Goal: Check status: Check status

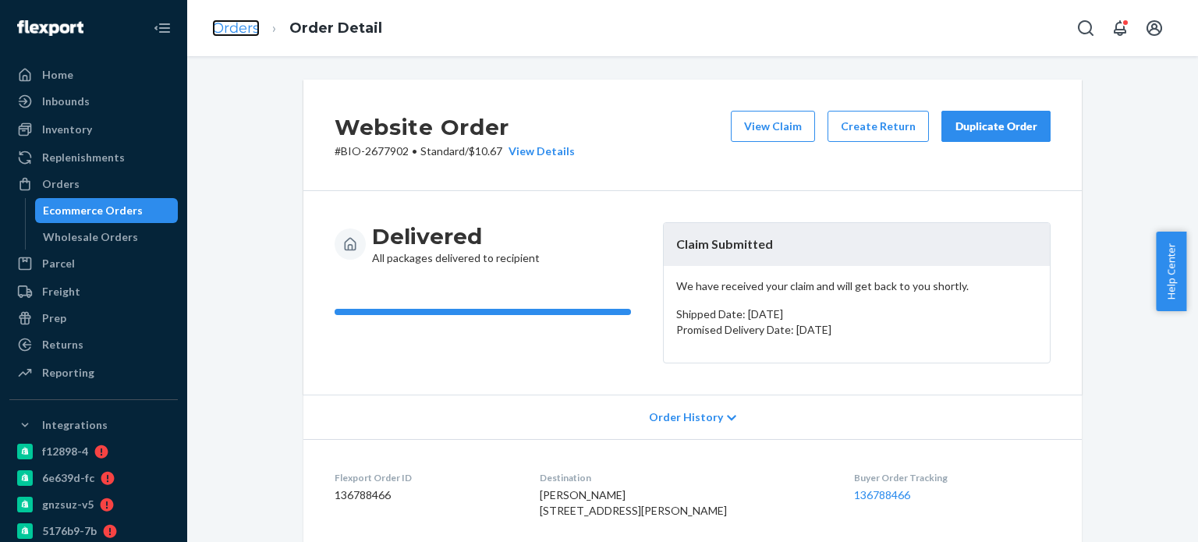
click at [243, 30] on link "Orders" at bounding box center [236, 28] width 48 height 17
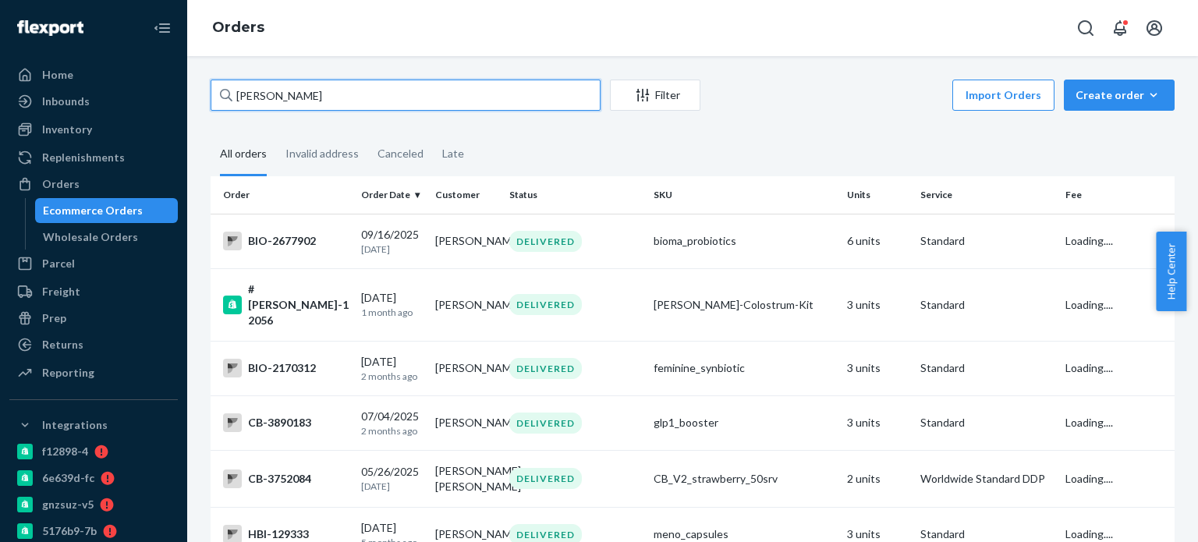
click at [247, 105] on input "[PERSON_NAME]" at bounding box center [406, 95] width 390 height 31
paste input "[PERSON_NAME]"
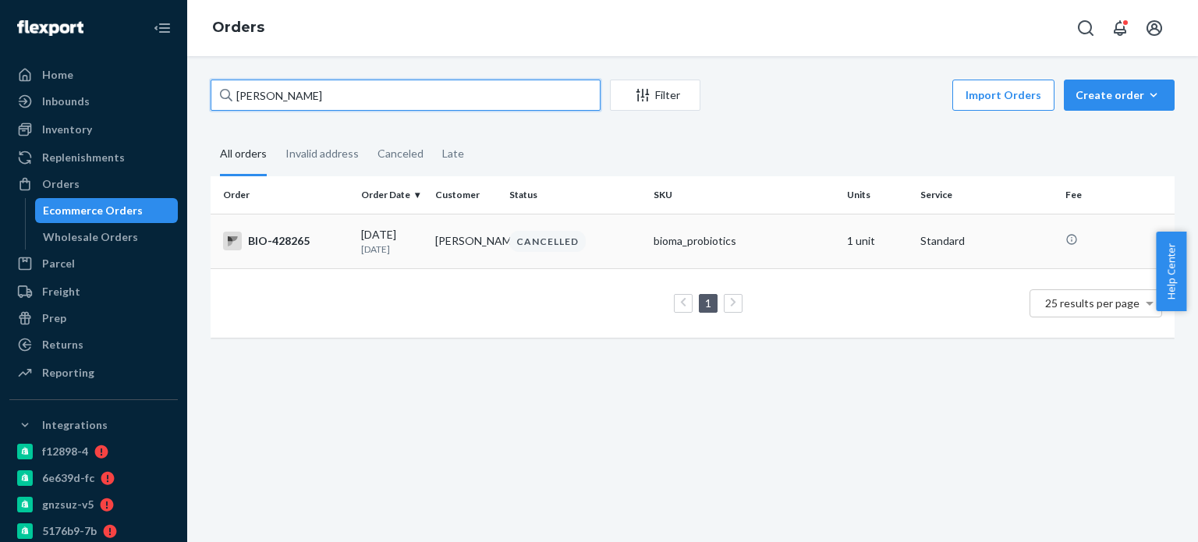
type input "[PERSON_NAME]"
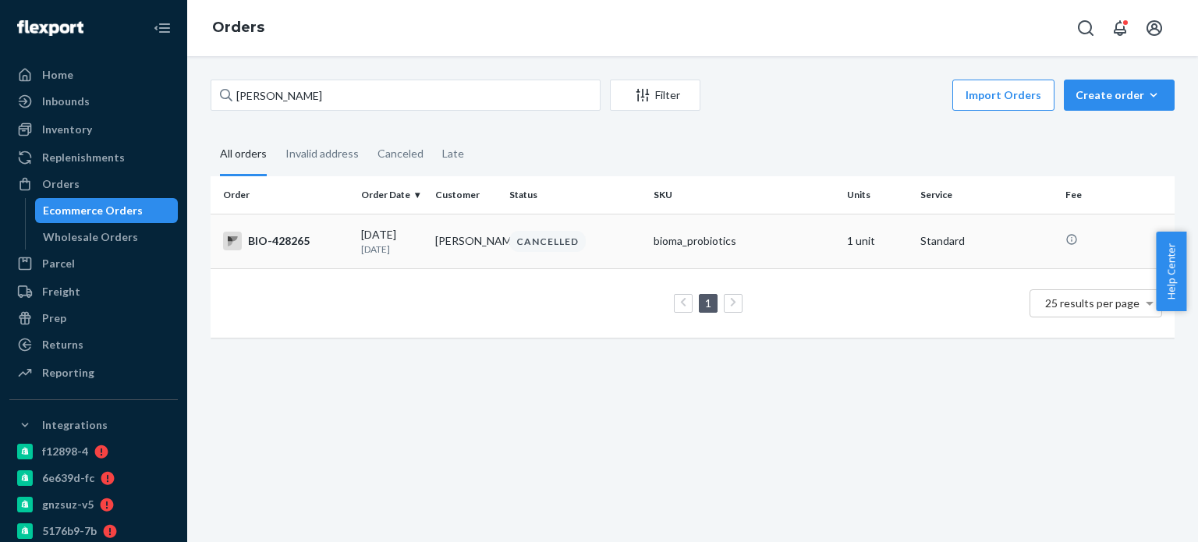
click at [306, 240] on div "BIO-428265" at bounding box center [286, 241] width 126 height 19
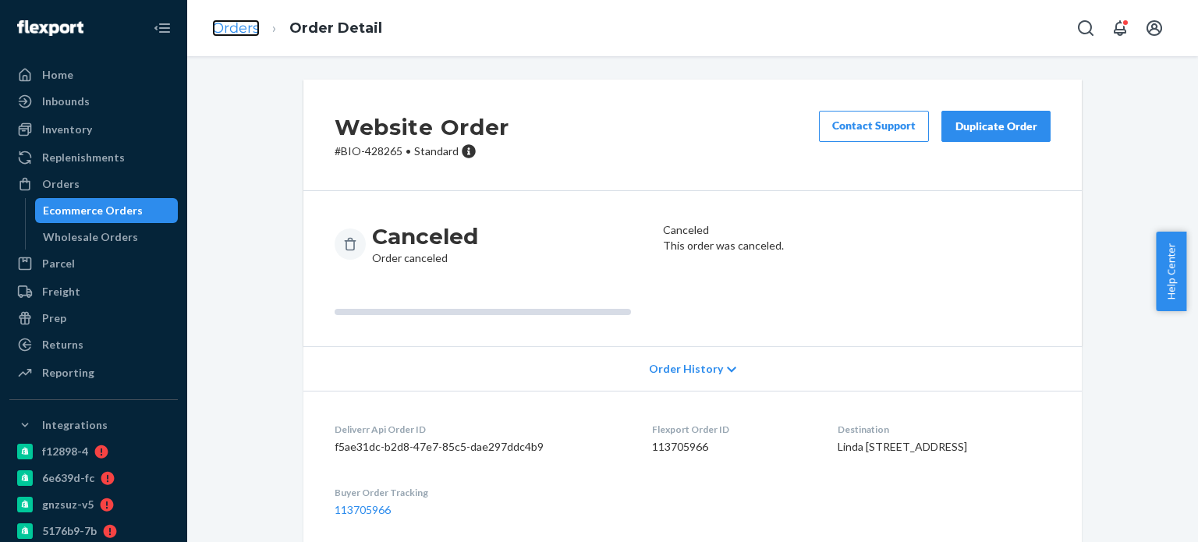
click at [240, 20] on link "Orders" at bounding box center [236, 28] width 48 height 17
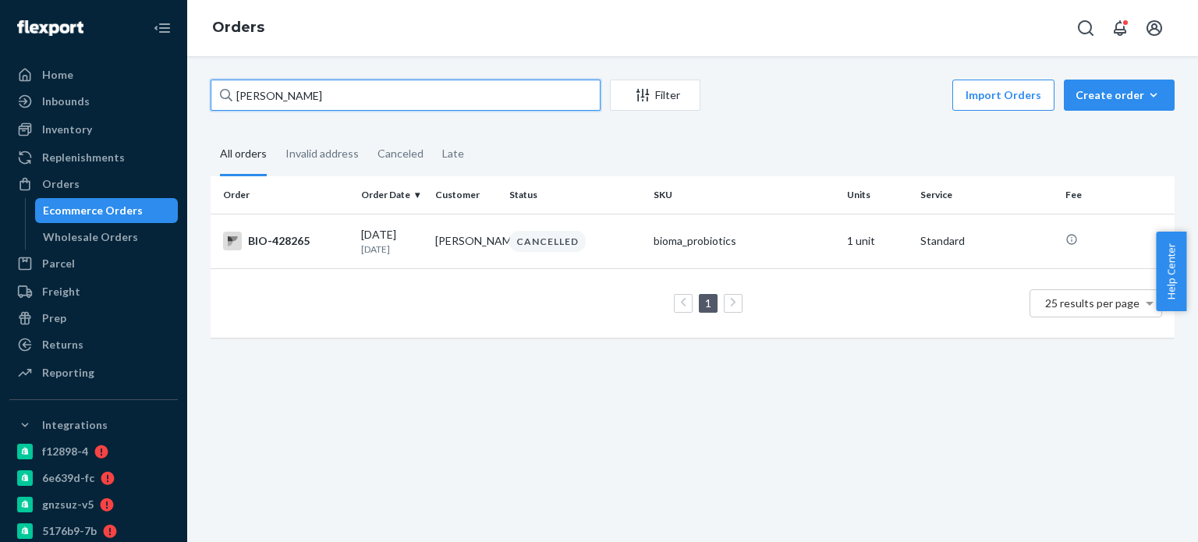
click at [289, 95] on input "[PERSON_NAME]" at bounding box center [406, 95] width 390 height 31
paste input "A Bright"
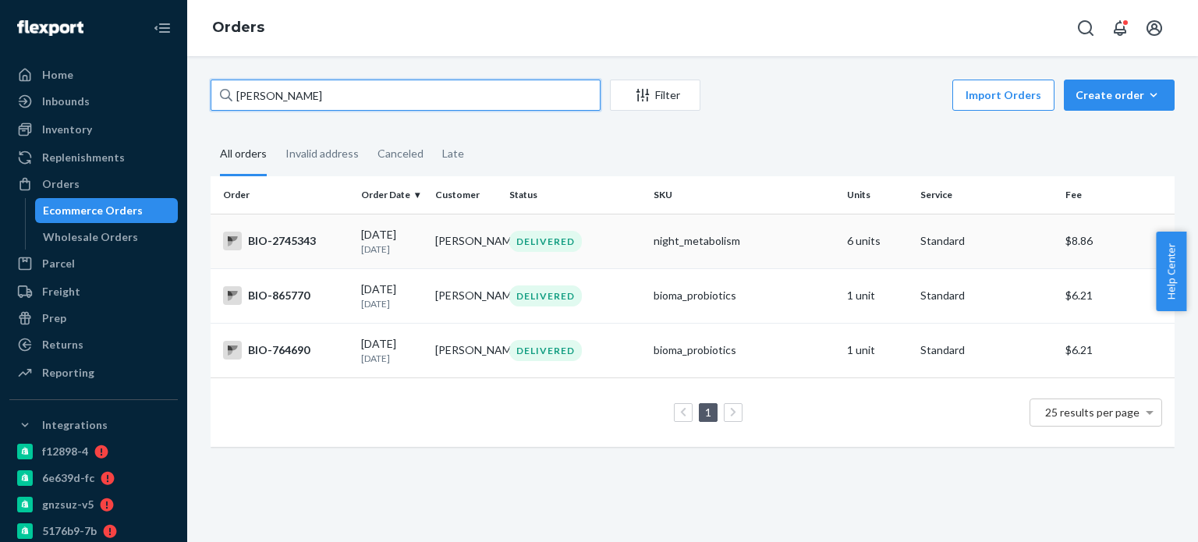
type input "[PERSON_NAME]"
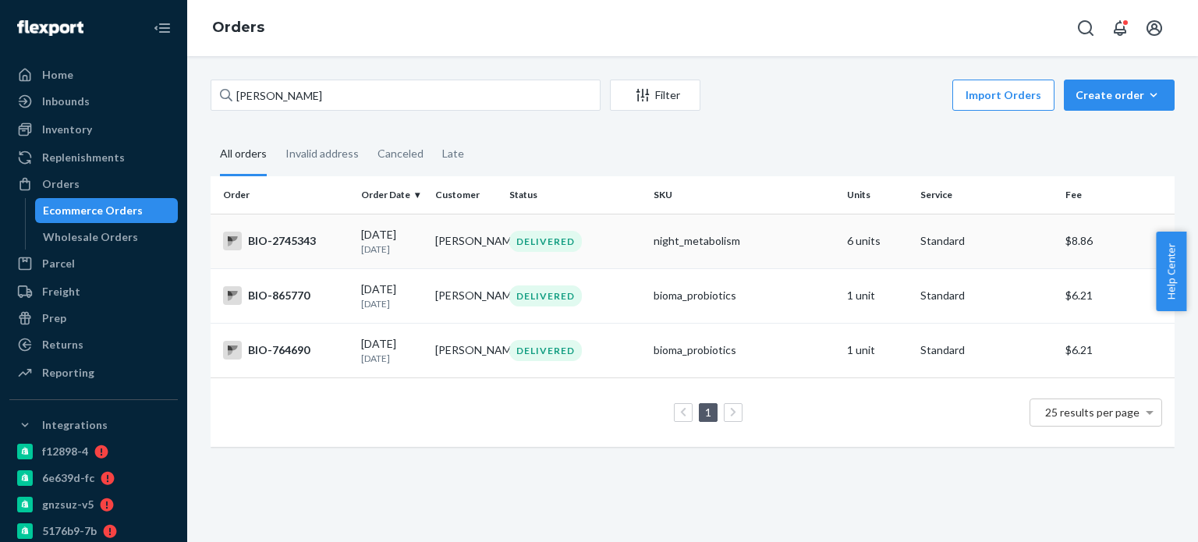
click at [264, 249] on div "BIO-2745343" at bounding box center [286, 241] width 126 height 19
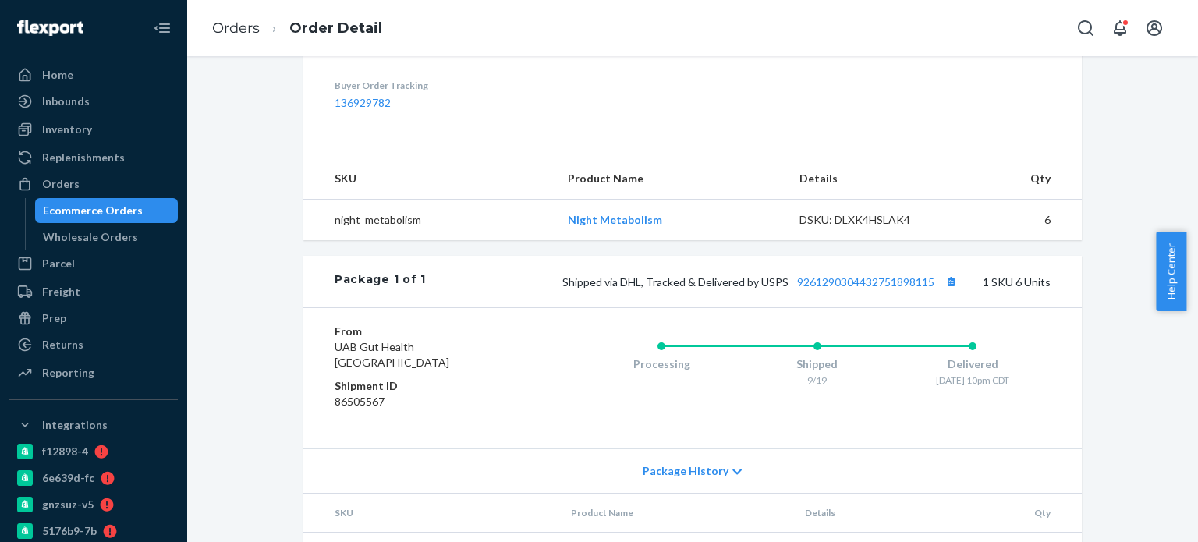
scroll to position [546, 0]
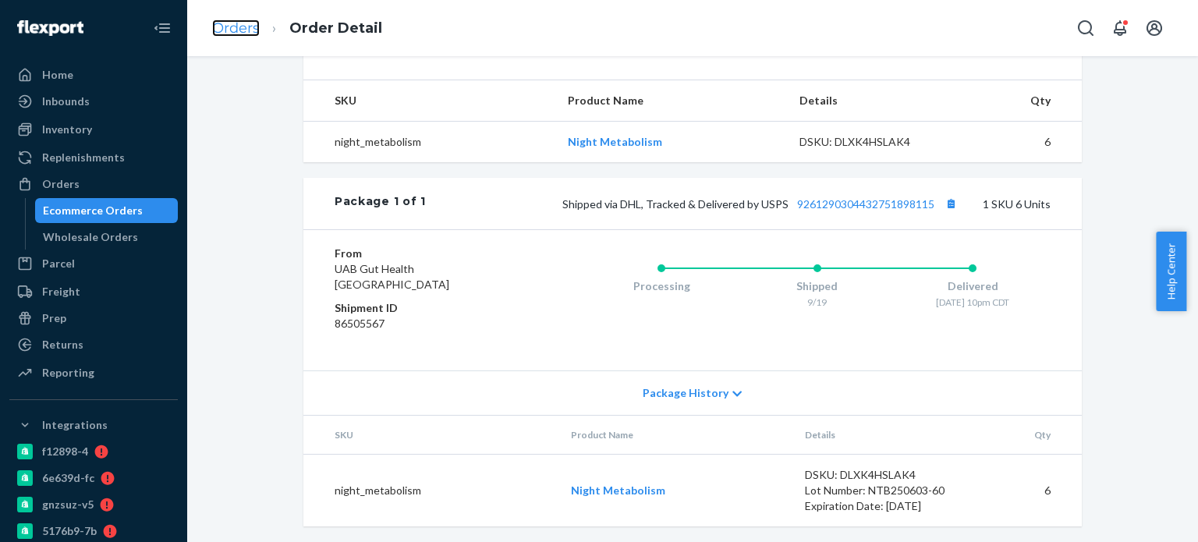
click at [236, 29] on link "Orders" at bounding box center [236, 28] width 48 height 17
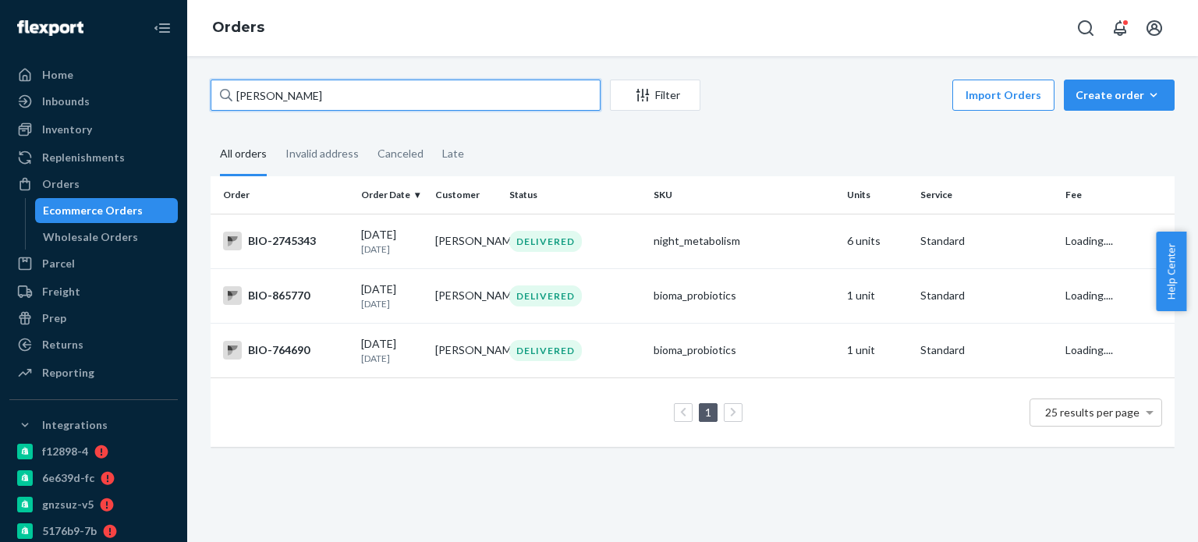
click at [287, 87] on input "[PERSON_NAME]" at bounding box center [406, 95] width 390 height 31
paste input "[PERSON_NAME]"
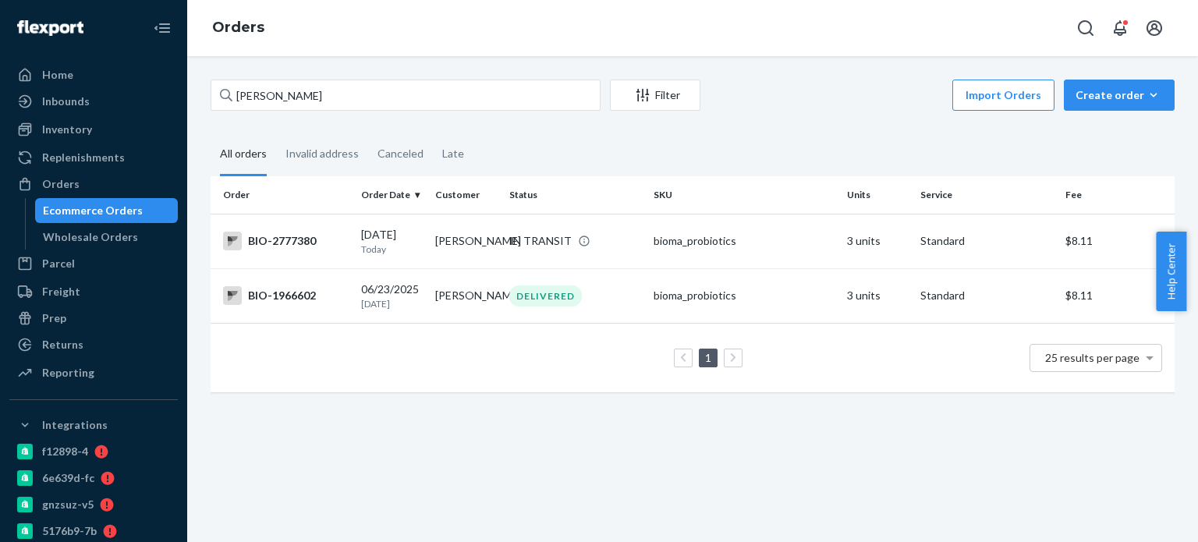
click at [276, 80] on div "[PERSON_NAME]" at bounding box center [406, 95] width 390 height 31
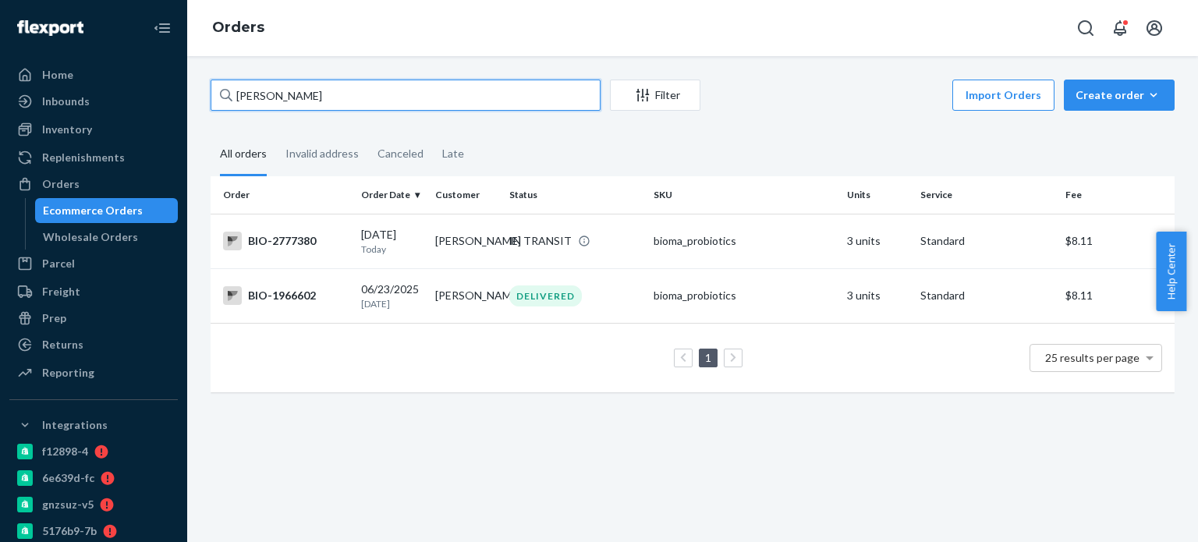
click at [276, 80] on input "[PERSON_NAME]" at bounding box center [406, 95] width 390 height 31
click at [276, 80] on div "[PERSON_NAME]" at bounding box center [406, 95] width 390 height 31
click at [276, 80] on input "[PERSON_NAME]" at bounding box center [406, 95] width 390 height 31
click at [276, 83] on input "[PERSON_NAME]" at bounding box center [406, 95] width 390 height 31
click at [275, 83] on input "[PERSON_NAME]" at bounding box center [406, 95] width 390 height 31
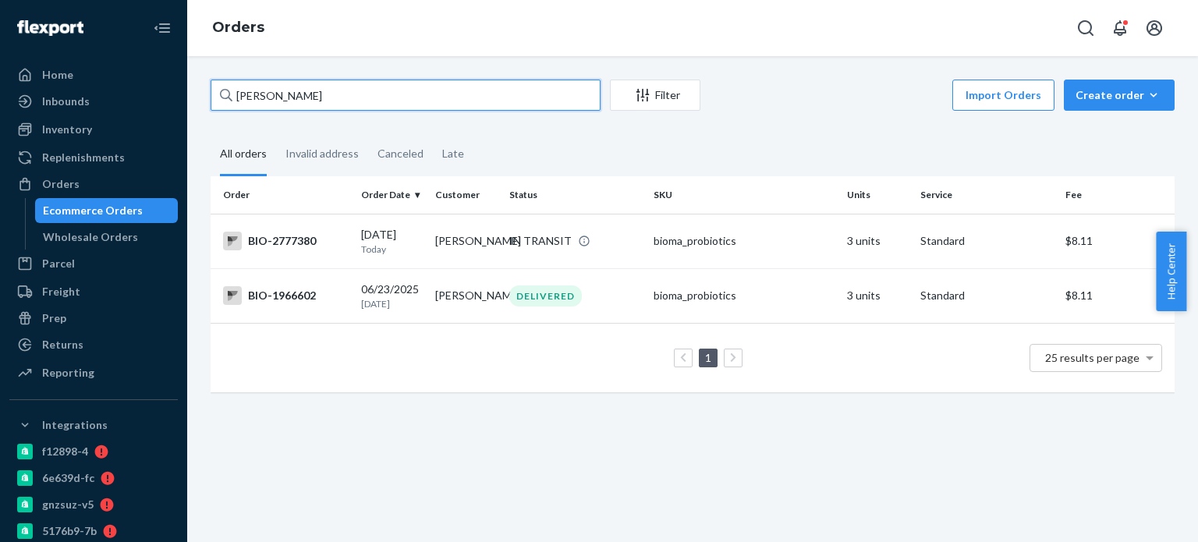
click at [275, 83] on input "[PERSON_NAME]" at bounding box center [406, 95] width 390 height 31
click at [275, 94] on input "[PERSON_NAME]" at bounding box center [406, 95] width 390 height 31
paste input "[PERSON_NAME]"
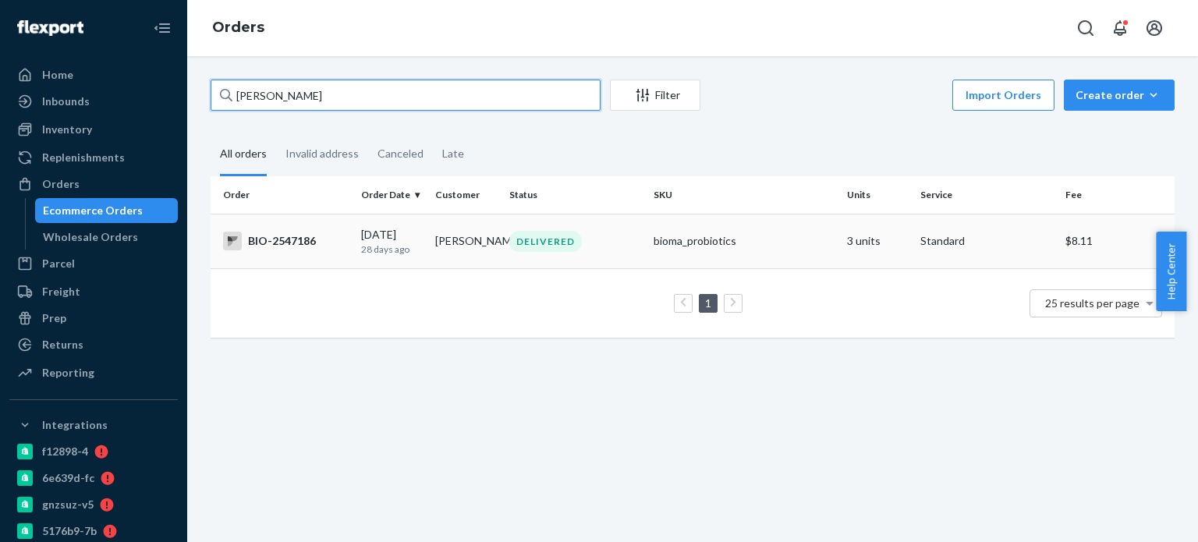
type input "[PERSON_NAME]"
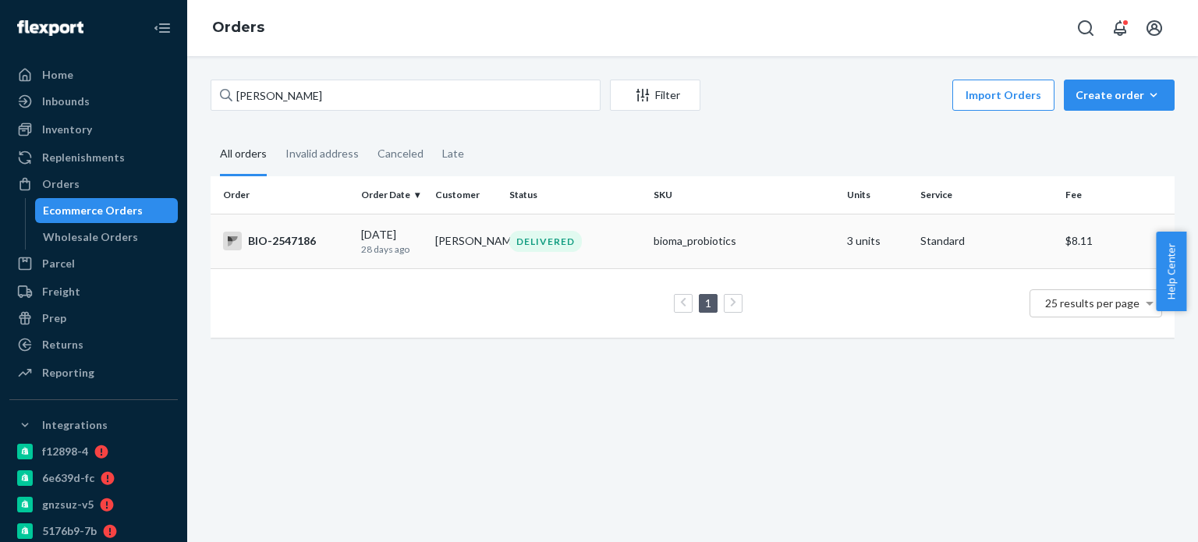
click at [263, 243] on div "BIO-2547186" at bounding box center [286, 241] width 126 height 19
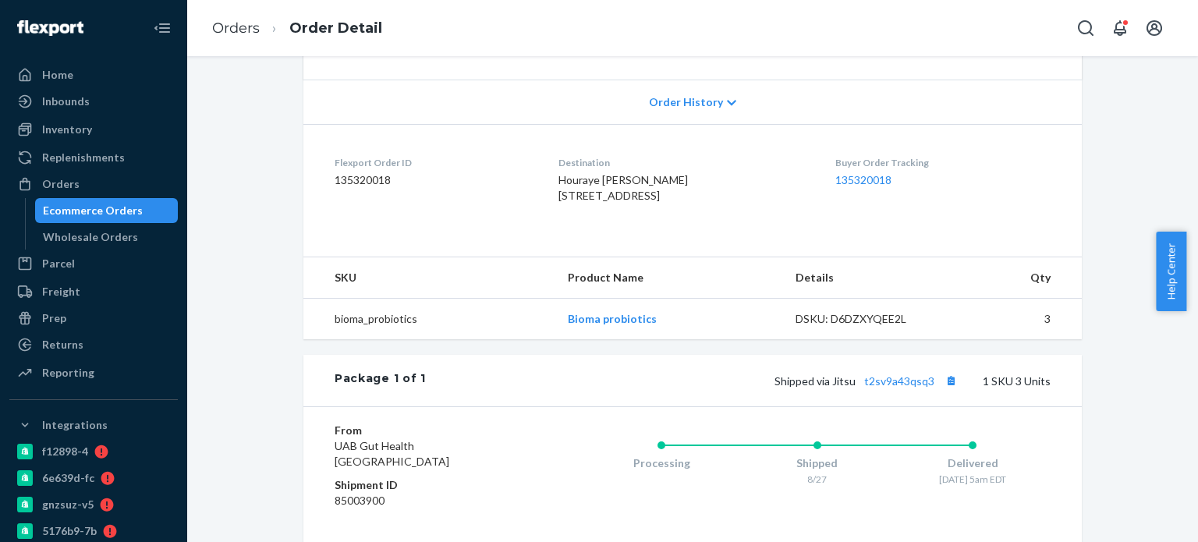
scroll to position [521, 0]
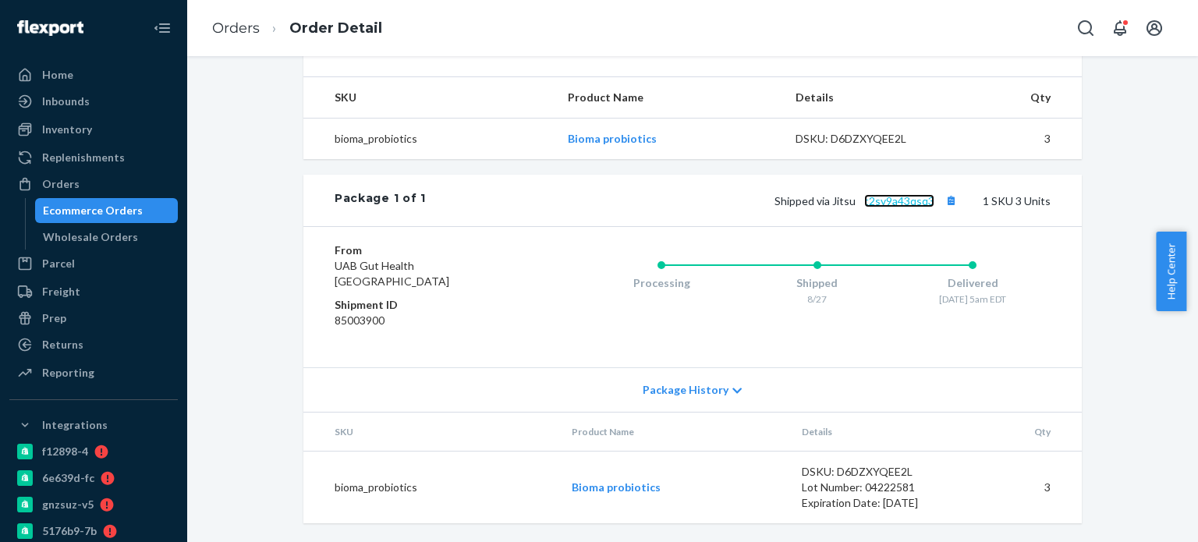
click at [880, 199] on link "t2sv9a43qsq3" at bounding box center [899, 200] width 70 height 13
